Goal: Transaction & Acquisition: Purchase product/service

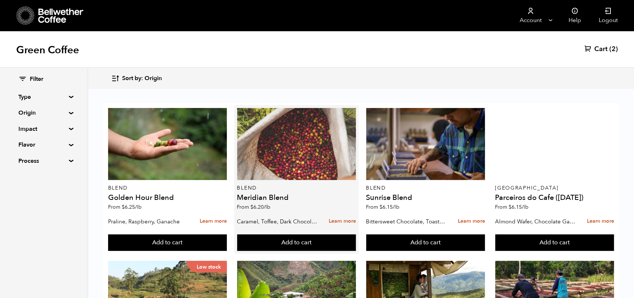
scroll to position [36, 0]
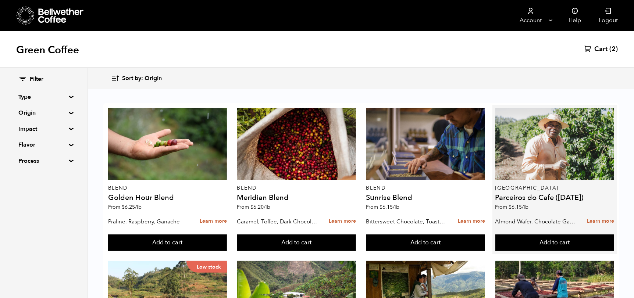
click at [518, 194] on h4 "Parceiros do Cafe ([DATE])" at bounding box center [555, 197] width 119 height 7
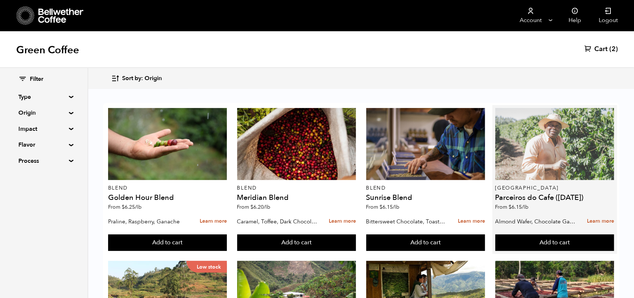
click at [544, 118] on div at bounding box center [555, 144] width 119 height 72
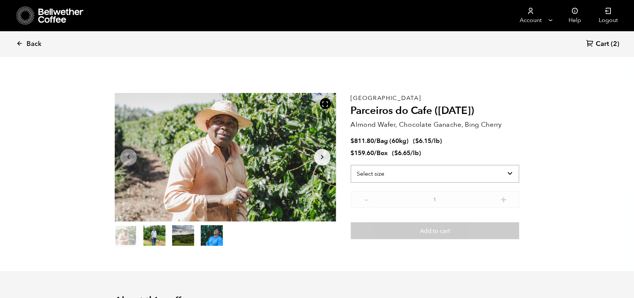
click at [391, 173] on select "Select size Bag (60kg) (132 lbs) Box (24 lbs)" at bounding box center [435, 174] width 169 height 18
click at [507, 164] on div "Brazil Parceiros do Cafe (APR 25) Almond Wafer, Chocolate Ganache, Bing Cherry …" at bounding box center [435, 170] width 169 height 155
